Goal: Navigation & Orientation: Find specific page/section

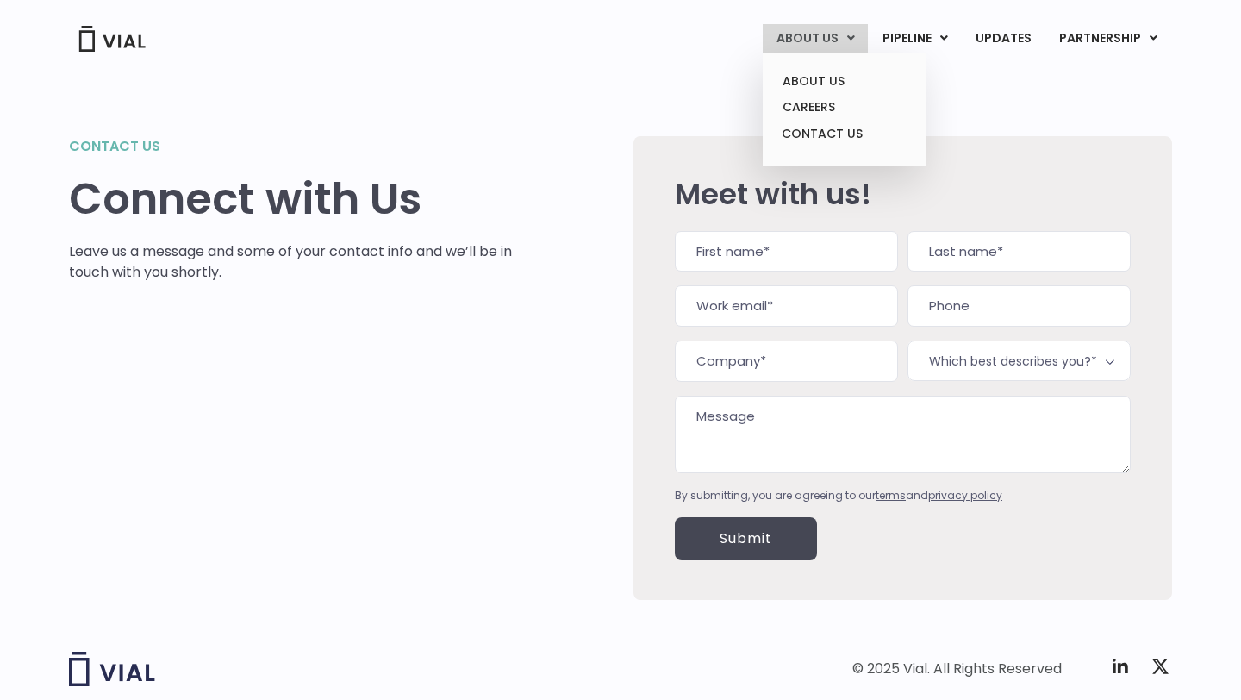
click at [792, 44] on link "ABOUT US" at bounding box center [815, 38] width 105 height 29
click at [798, 105] on link "CAREERS" at bounding box center [844, 107] width 151 height 27
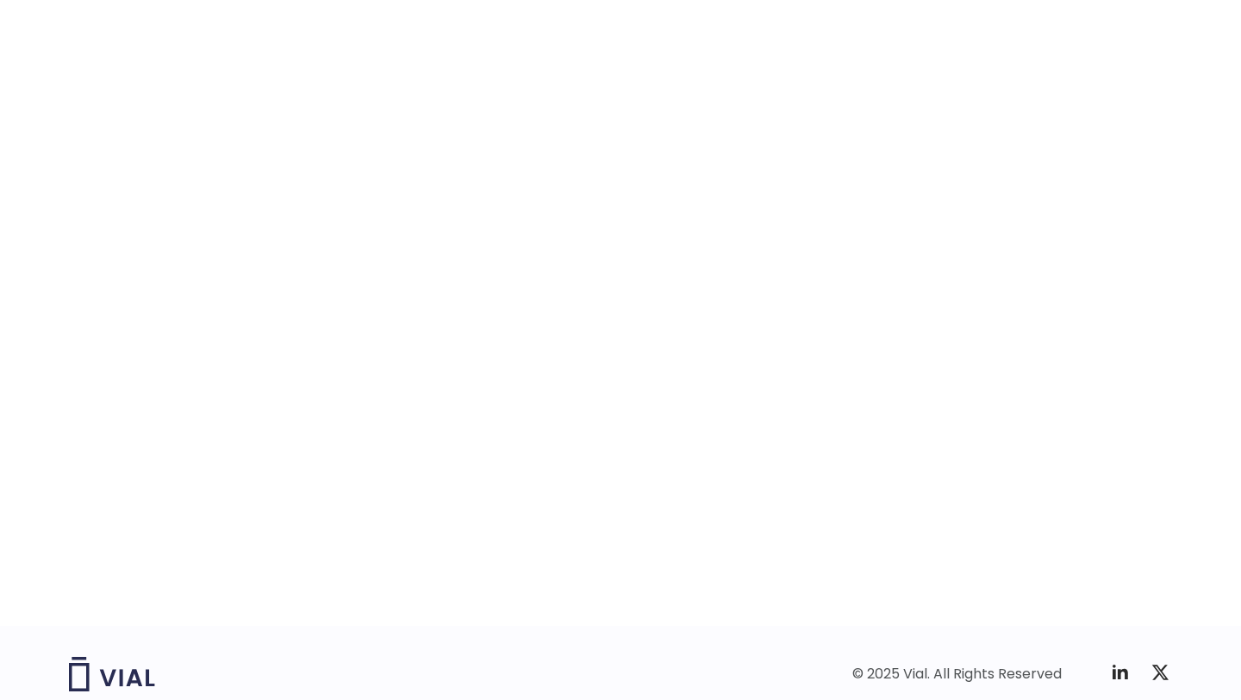
scroll to position [2579, 0]
